Goal: Transaction & Acquisition: Purchase product/service

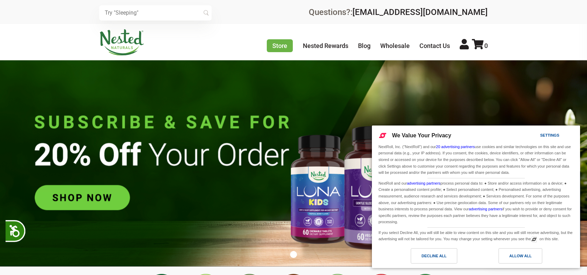
scroll to position [0, 488]
click at [523, 249] on div "Allow All" at bounding box center [521, 255] width 44 height 15
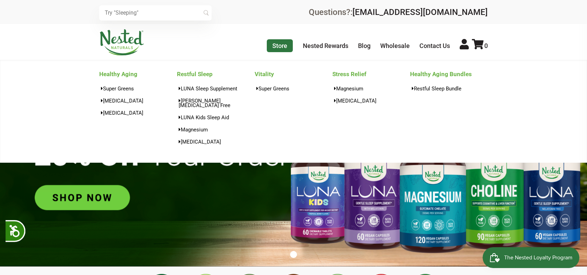
click at [273, 49] on link "Store" at bounding box center [280, 45] width 26 height 13
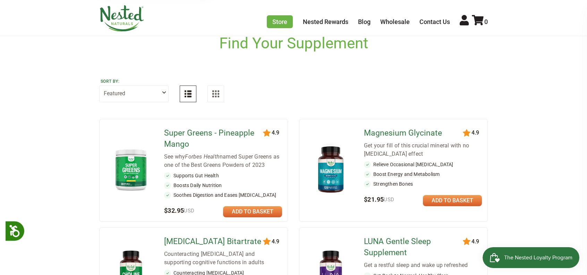
scroll to position [39, 0]
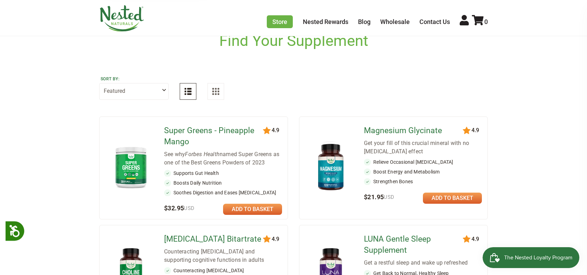
click at [180, 120] on div "120 4.9" at bounding box center [194, 130] width 188 height 22
click at [180, 132] on link "Super Greens - Pineapple Mango" at bounding box center [214, 136] width 100 height 22
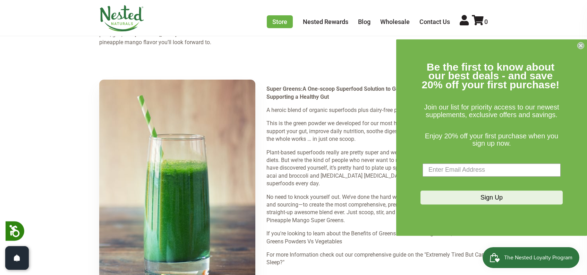
scroll to position [1020, 0]
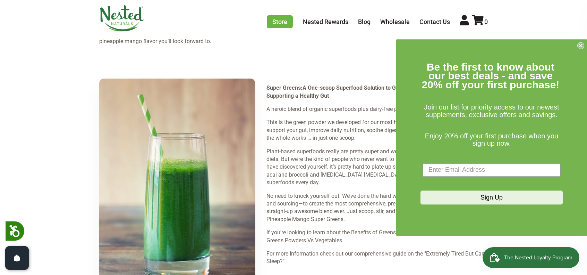
click at [580, 49] on circle "Close dialog" at bounding box center [581, 45] width 7 height 7
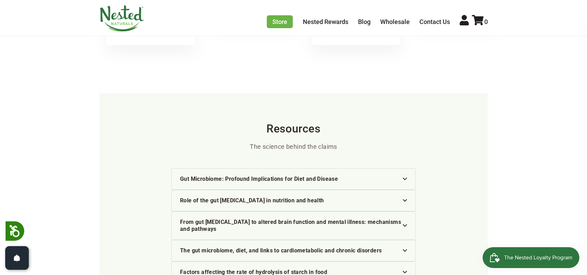
scroll to position [1885, 0]
click at [402, 176] on div "Gut Microbiome: Profound Implications for Diet and Disease" at bounding box center [293, 179] width 227 height 7
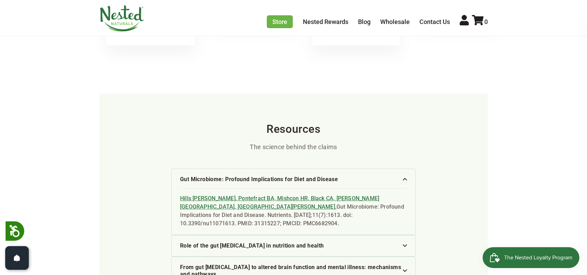
click at [402, 176] on div "Gut Microbiome: Profound Implications for Diet and Disease" at bounding box center [293, 179] width 227 height 7
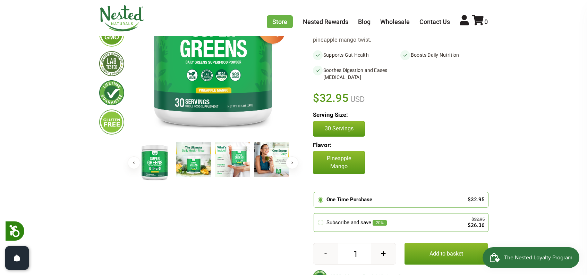
scroll to position [180, 0]
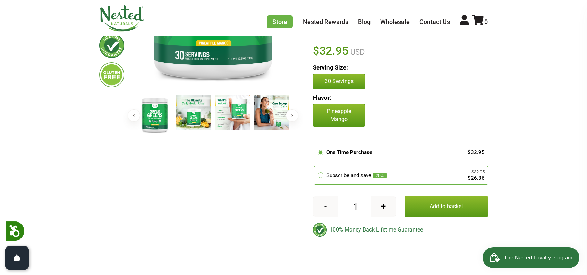
click at [235, 93] on div "Previous Next" at bounding box center [212, 23] width 155 height 226
click at [275, 102] on img at bounding box center [271, 112] width 35 height 35
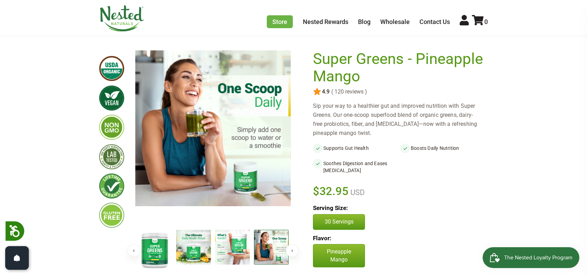
scroll to position [0, 0]
